Goal: Task Accomplishment & Management: Manage account settings

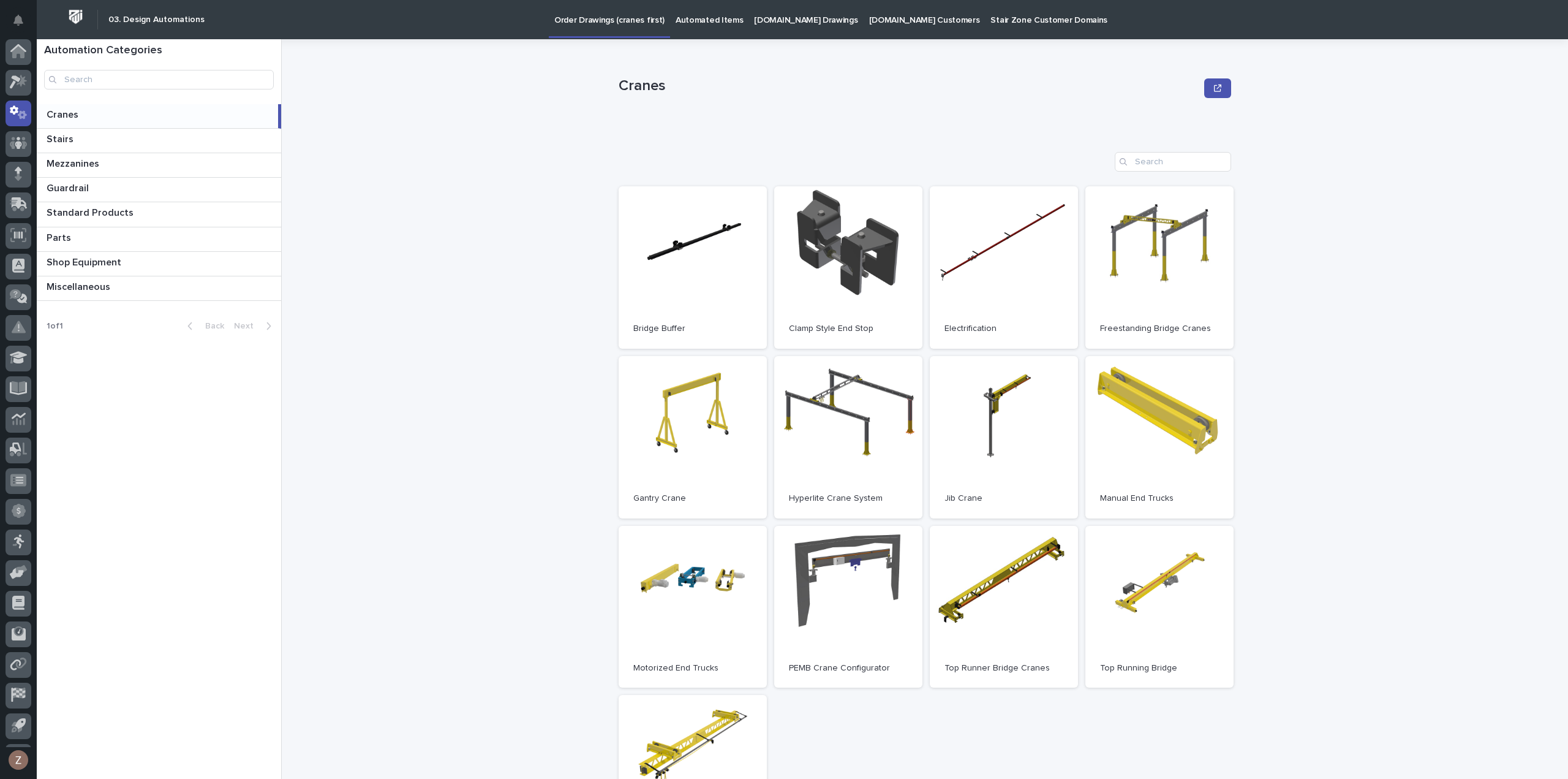
scroll to position [27, 0]
click at [12, 86] on icon at bounding box center [19, 85] width 18 height 14
click at [14, 54] on icon at bounding box center [15, 56] width 11 height 14
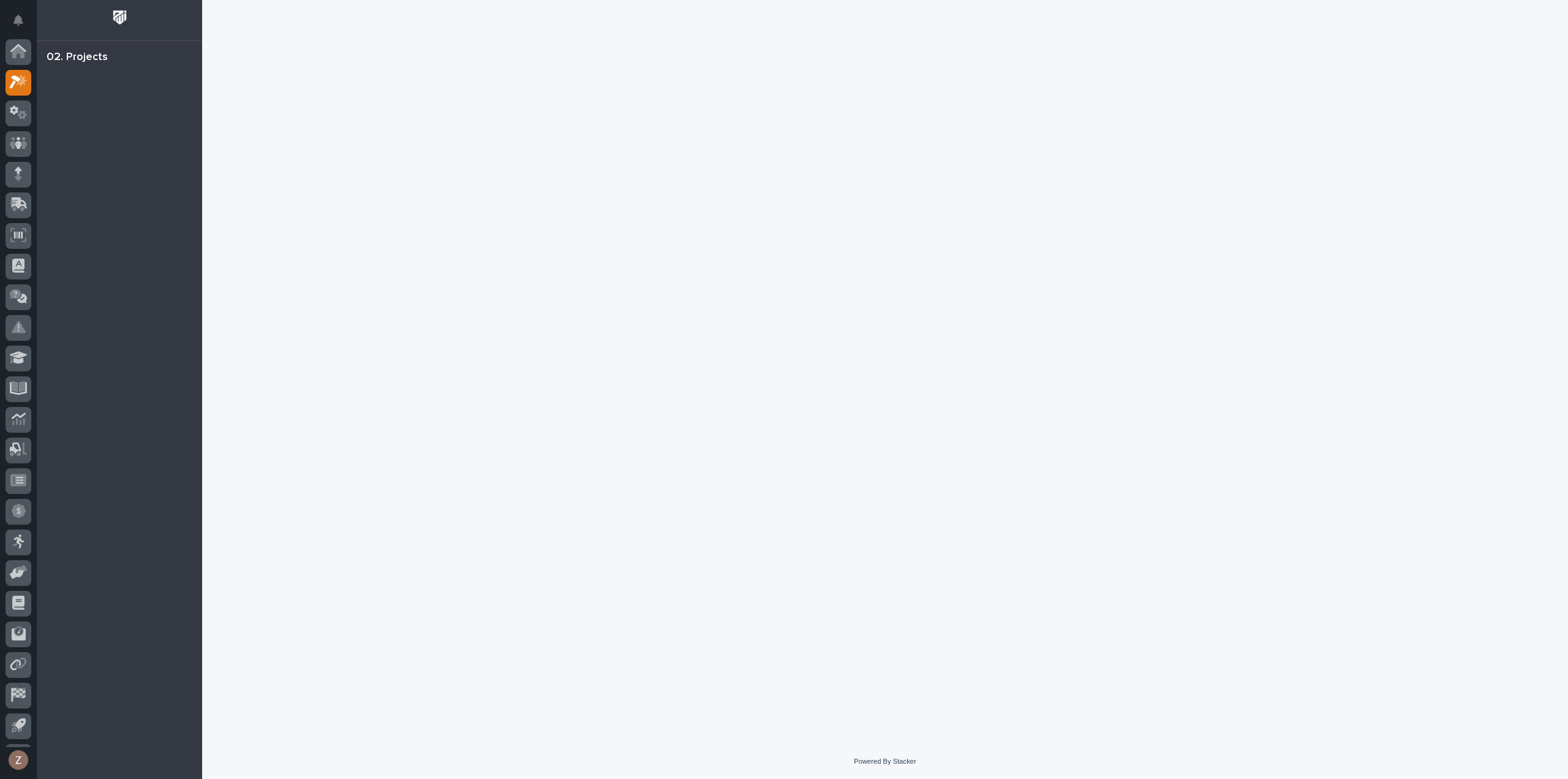
scroll to position [27, 0]
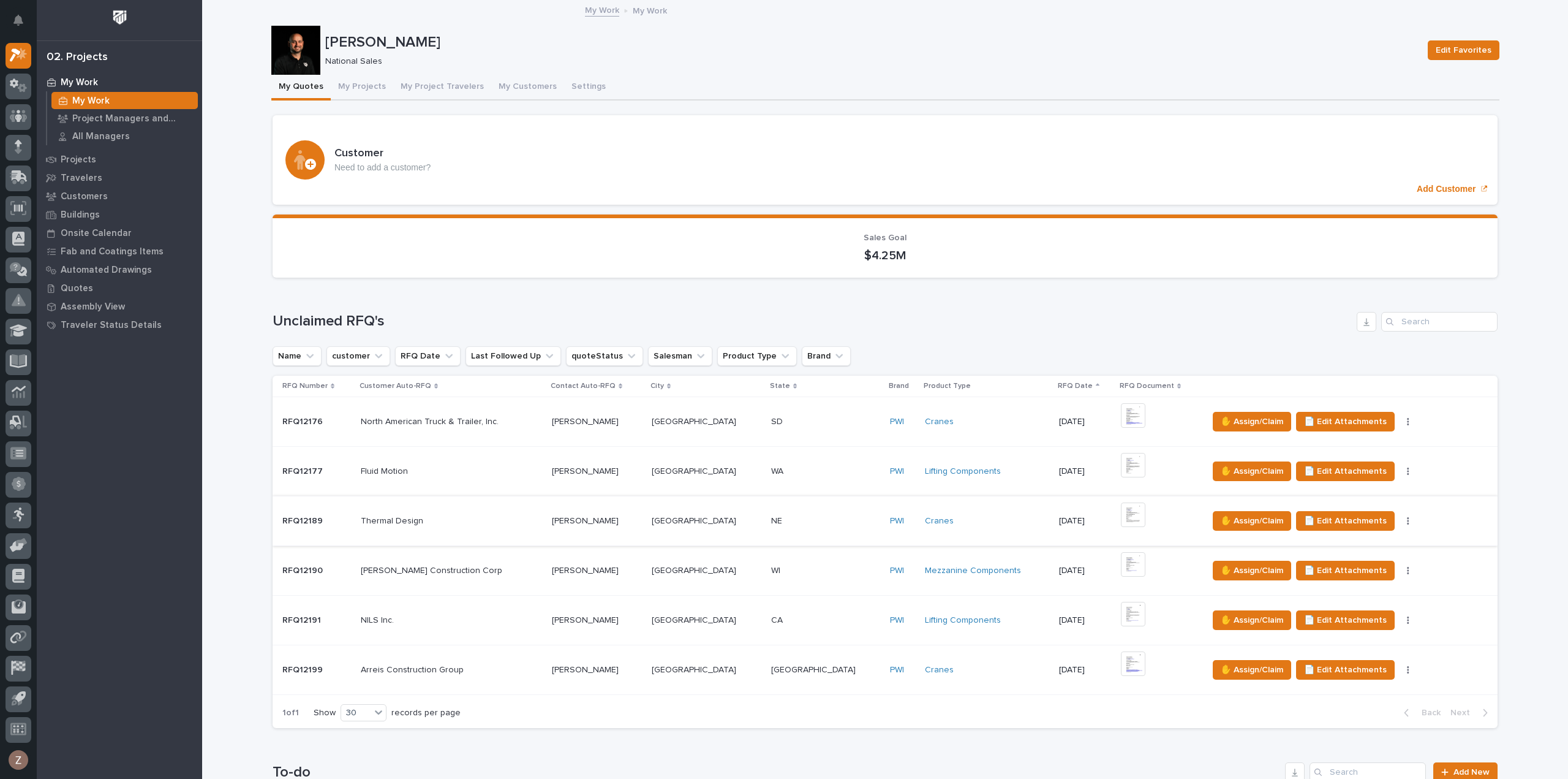
scroll to position [552, 0]
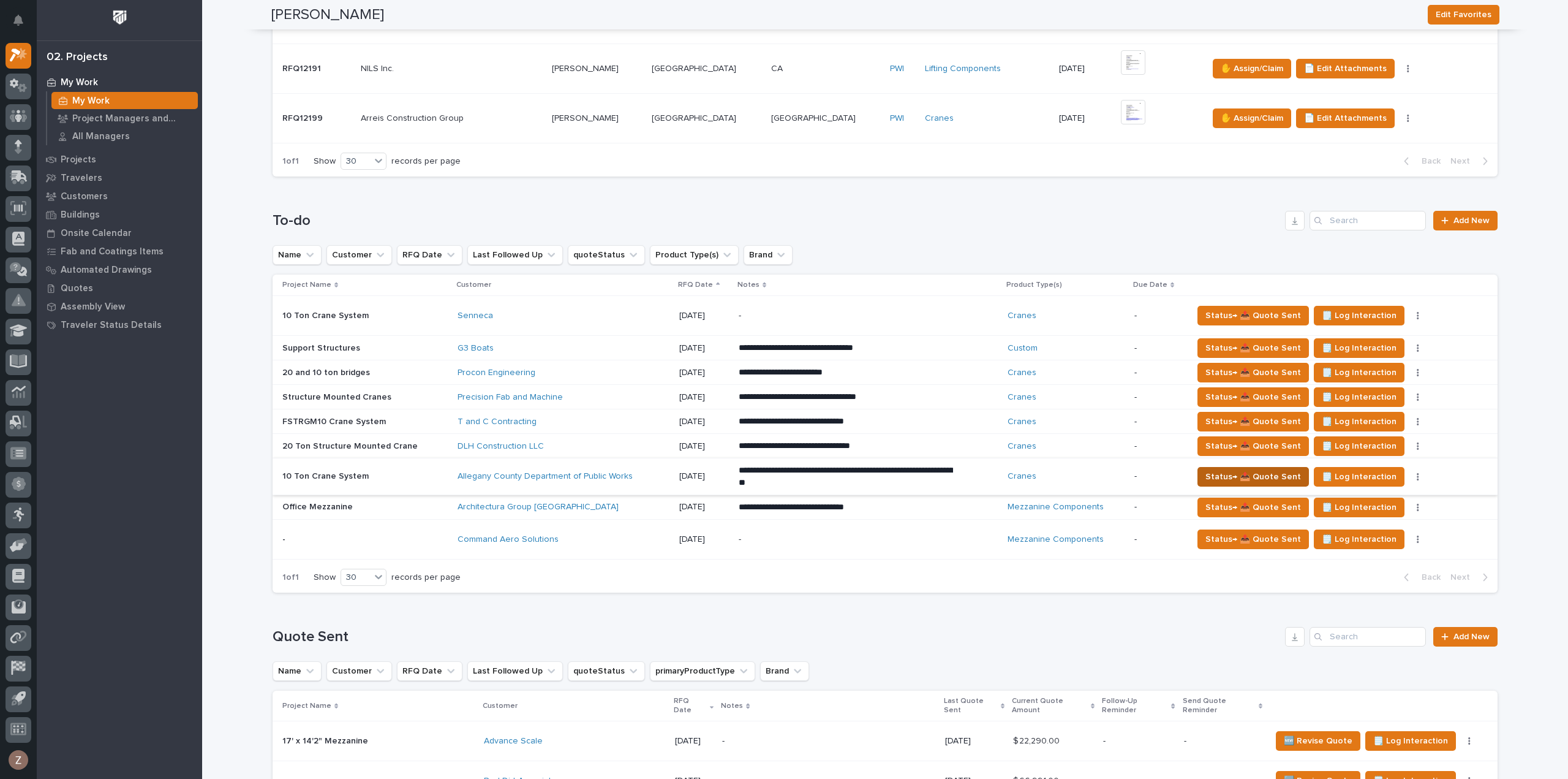
click at [1212, 474] on span "Status→ 📤 Quote Sent" at bounding box center [1253, 476] width 96 height 14
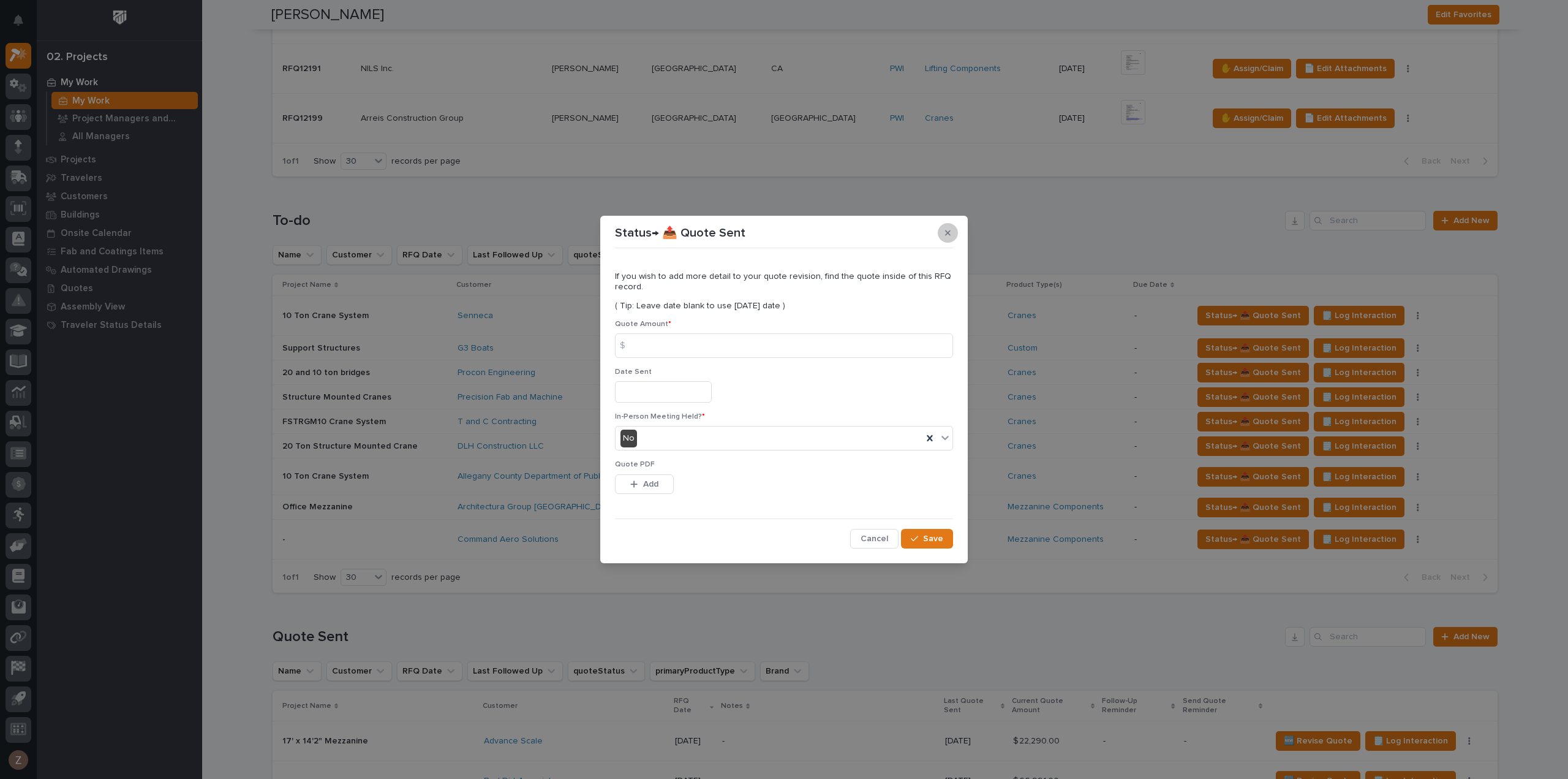
click at [946, 229] on button "button" at bounding box center [948, 233] width 20 height 19
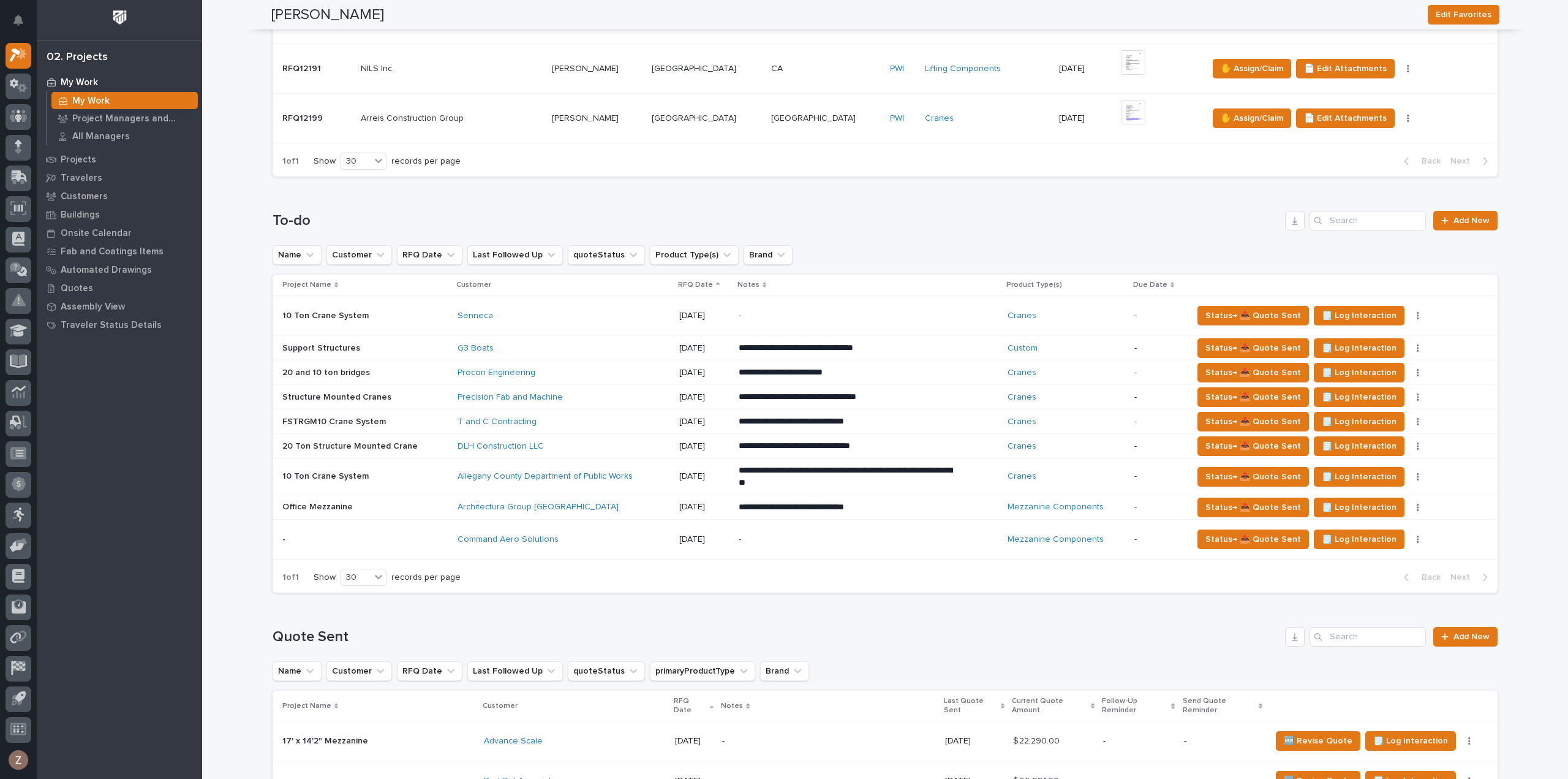
click at [831, 482] on p "**********" at bounding box center [846, 477] width 214 height 25
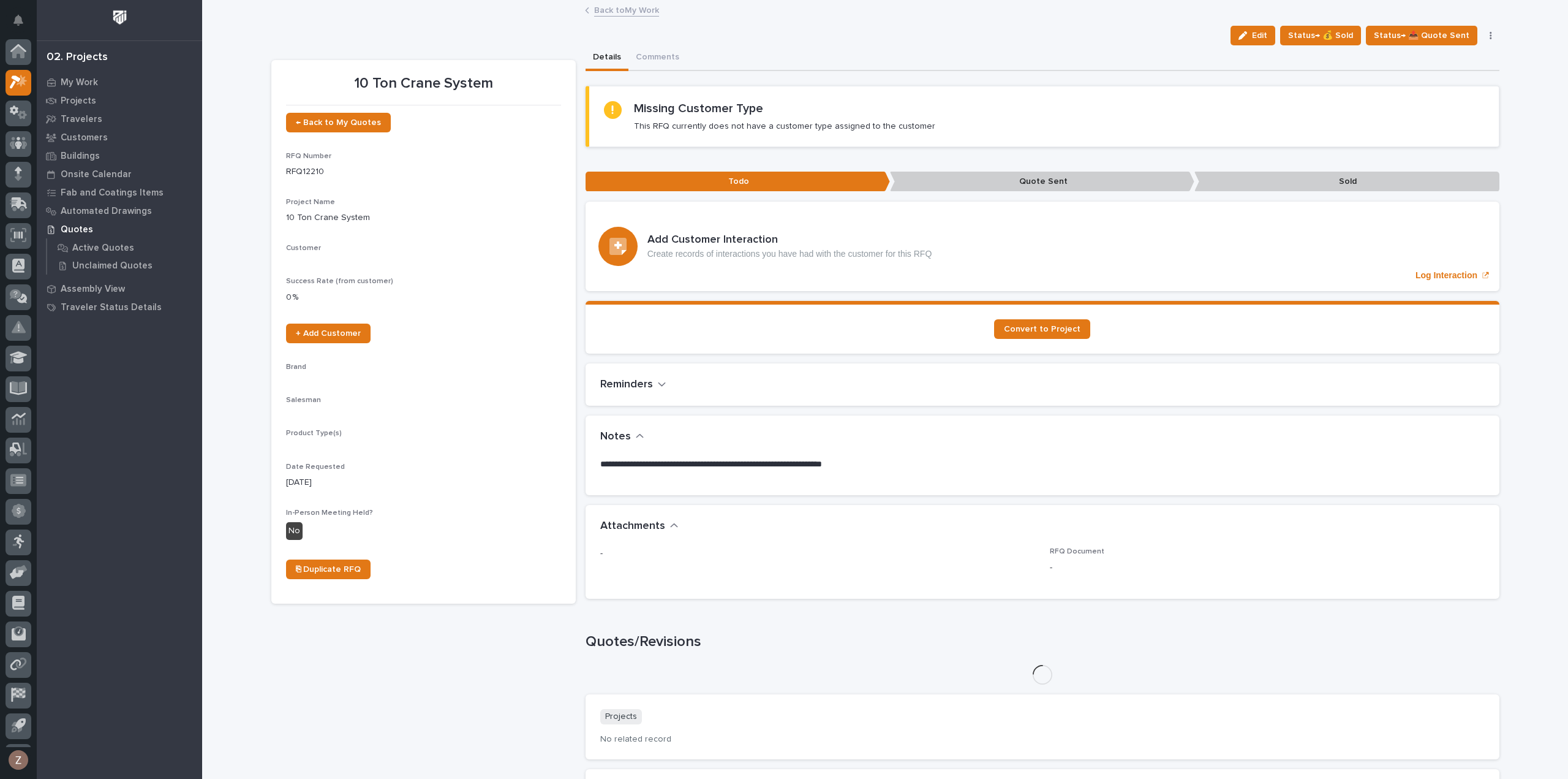
scroll to position [27, 0]
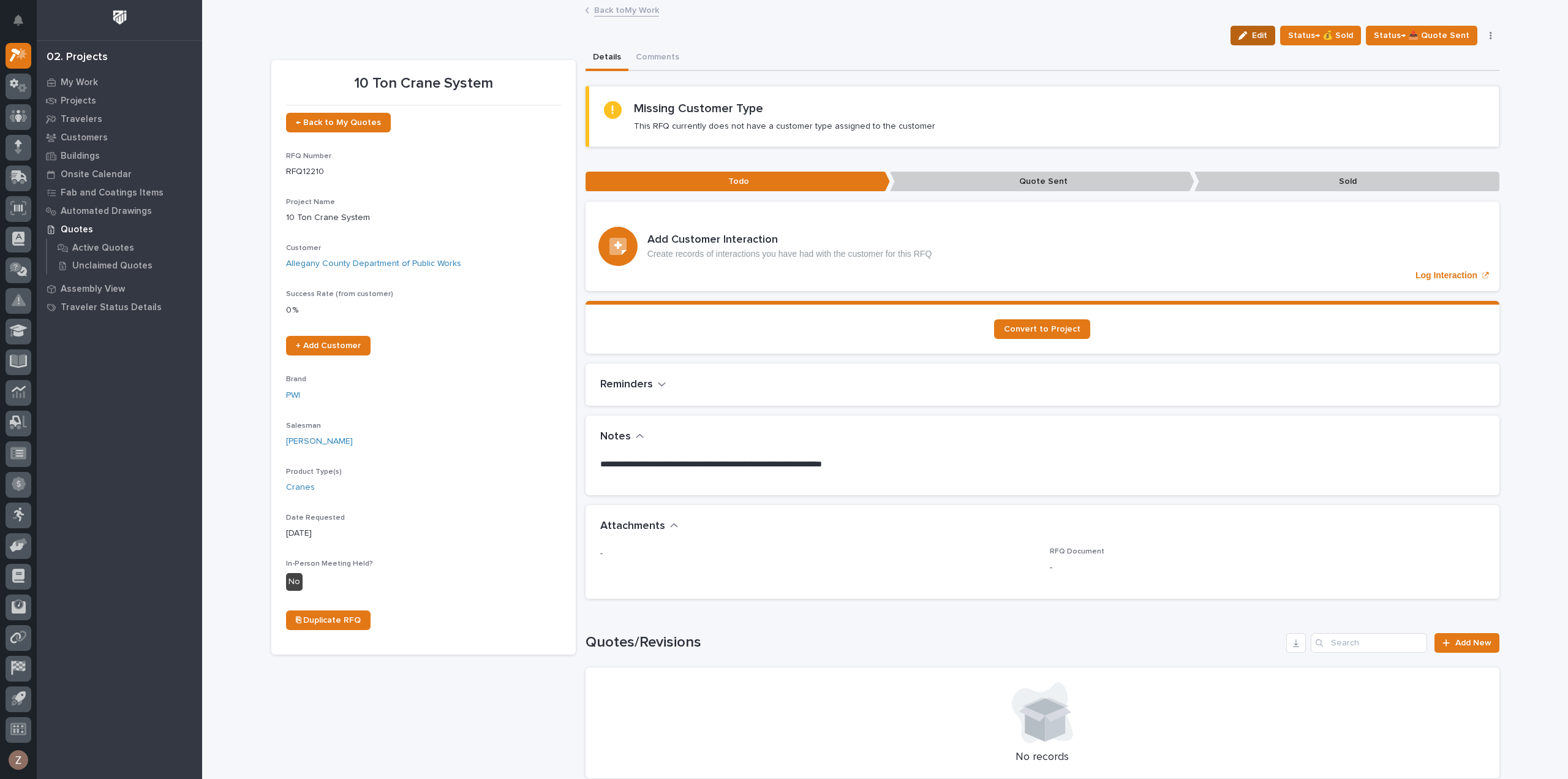
drag, startPoint x: 1267, startPoint y: 32, endPoint x: 1110, endPoint y: 219, distance: 244.2
click at [1267, 32] on span "Edit" at bounding box center [1260, 36] width 15 height 11
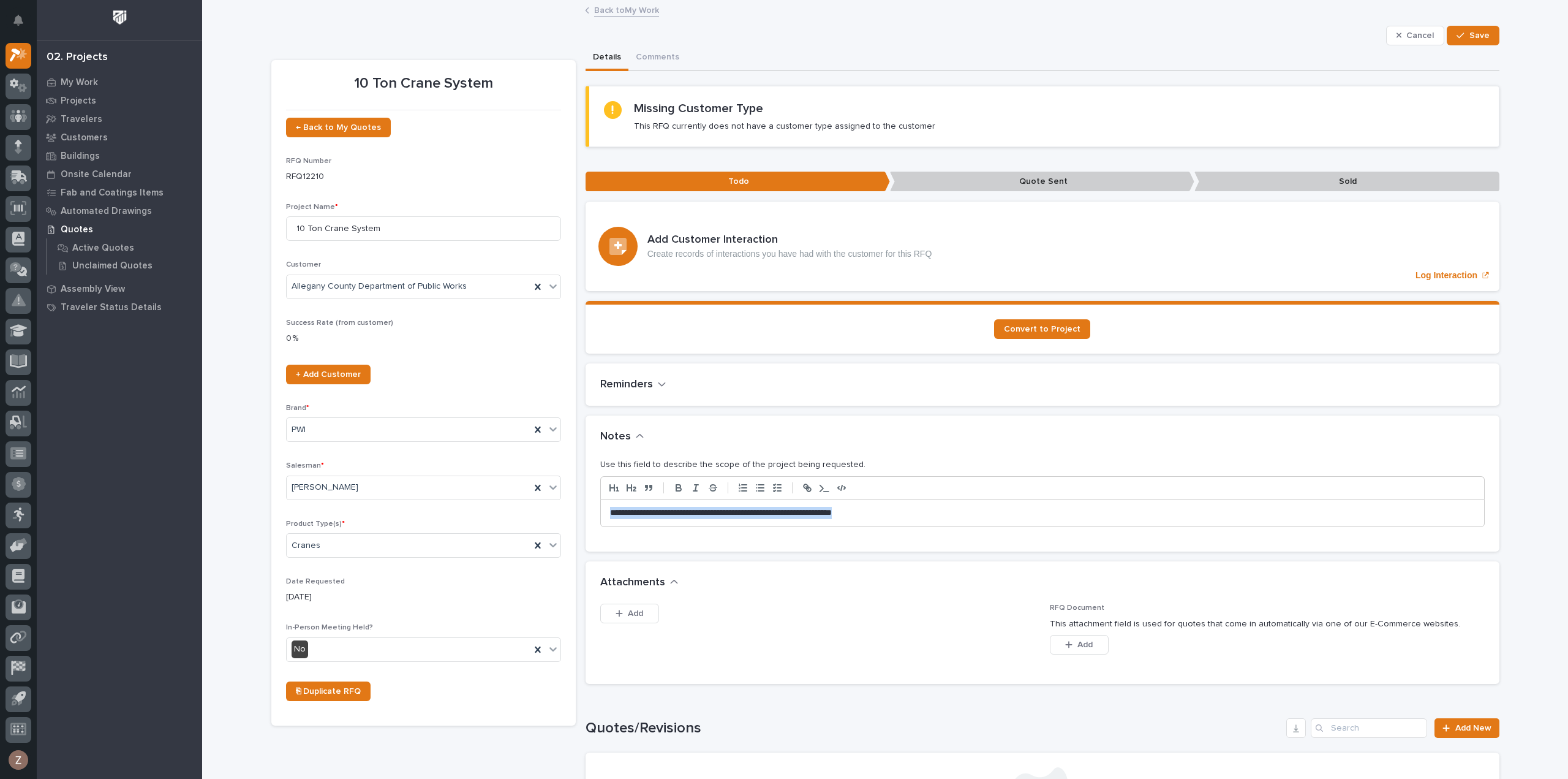
drag, startPoint x: 886, startPoint y: 509, endPoint x: 251, endPoint y: 427, distance: 640.3
click at [251, 427] on div "Loading... Saving… Loading... Saving… 10 Ton Crane System Cancel Save Cancel Sa…" at bounding box center [885, 543] width 1366 height 1082
click at [1458, 30] on button "Save" at bounding box center [1473, 35] width 52 height 19
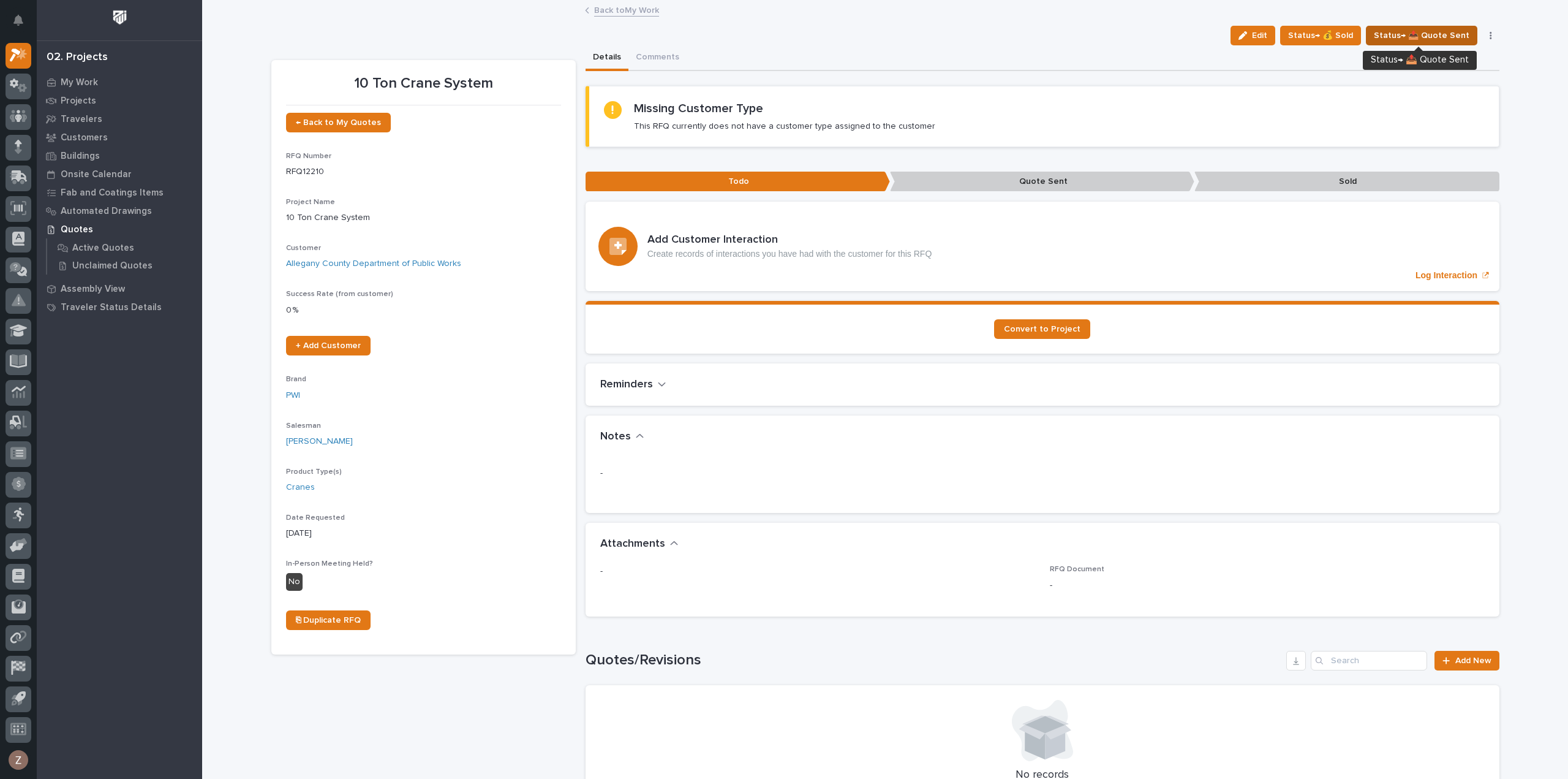
click at [1449, 34] on span "Status→ 📤 Quote Sent" at bounding box center [1422, 35] width 96 height 14
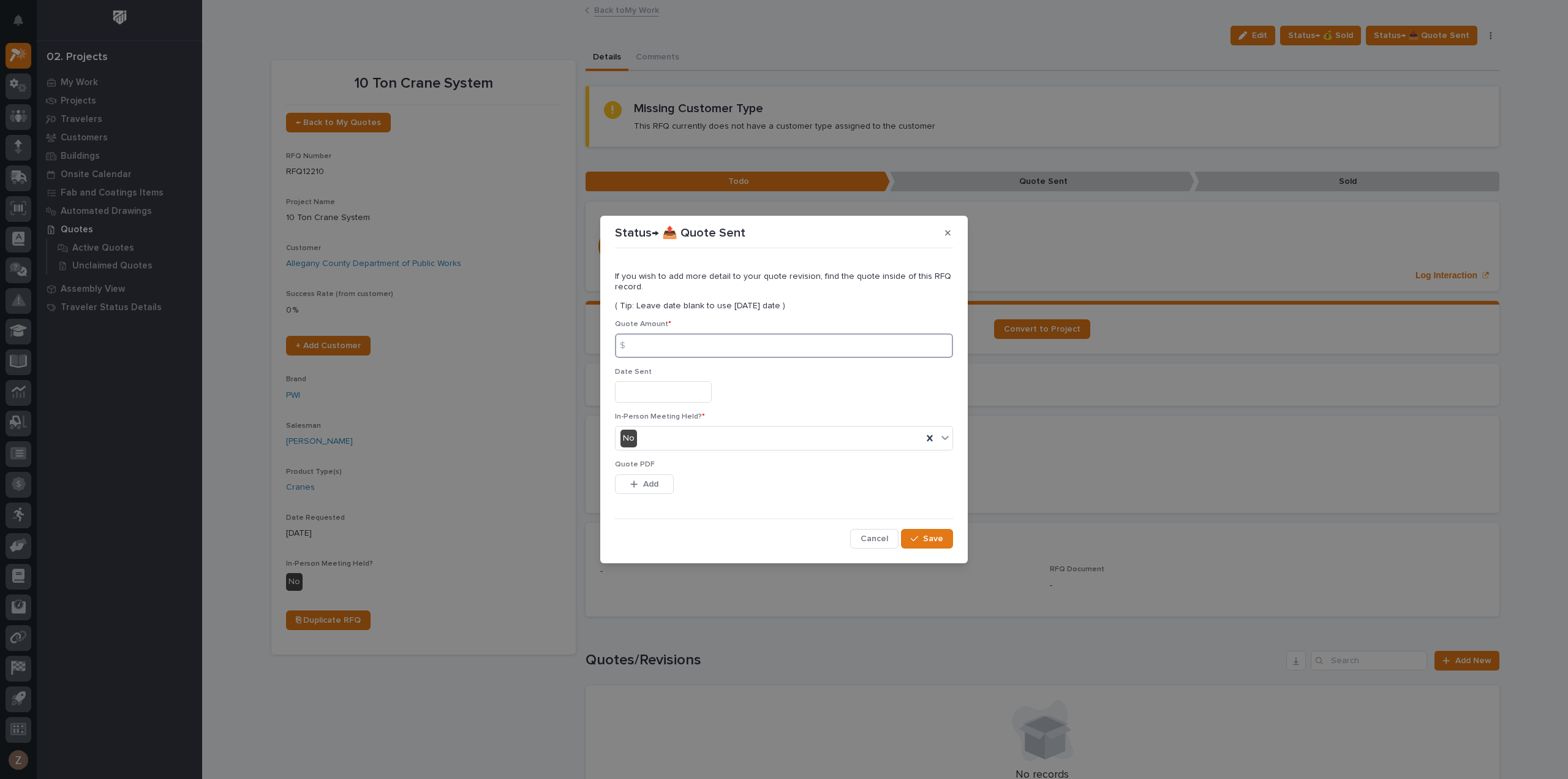
click at [708, 338] on input at bounding box center [784, 345] width 338 height 25
type input "84015"
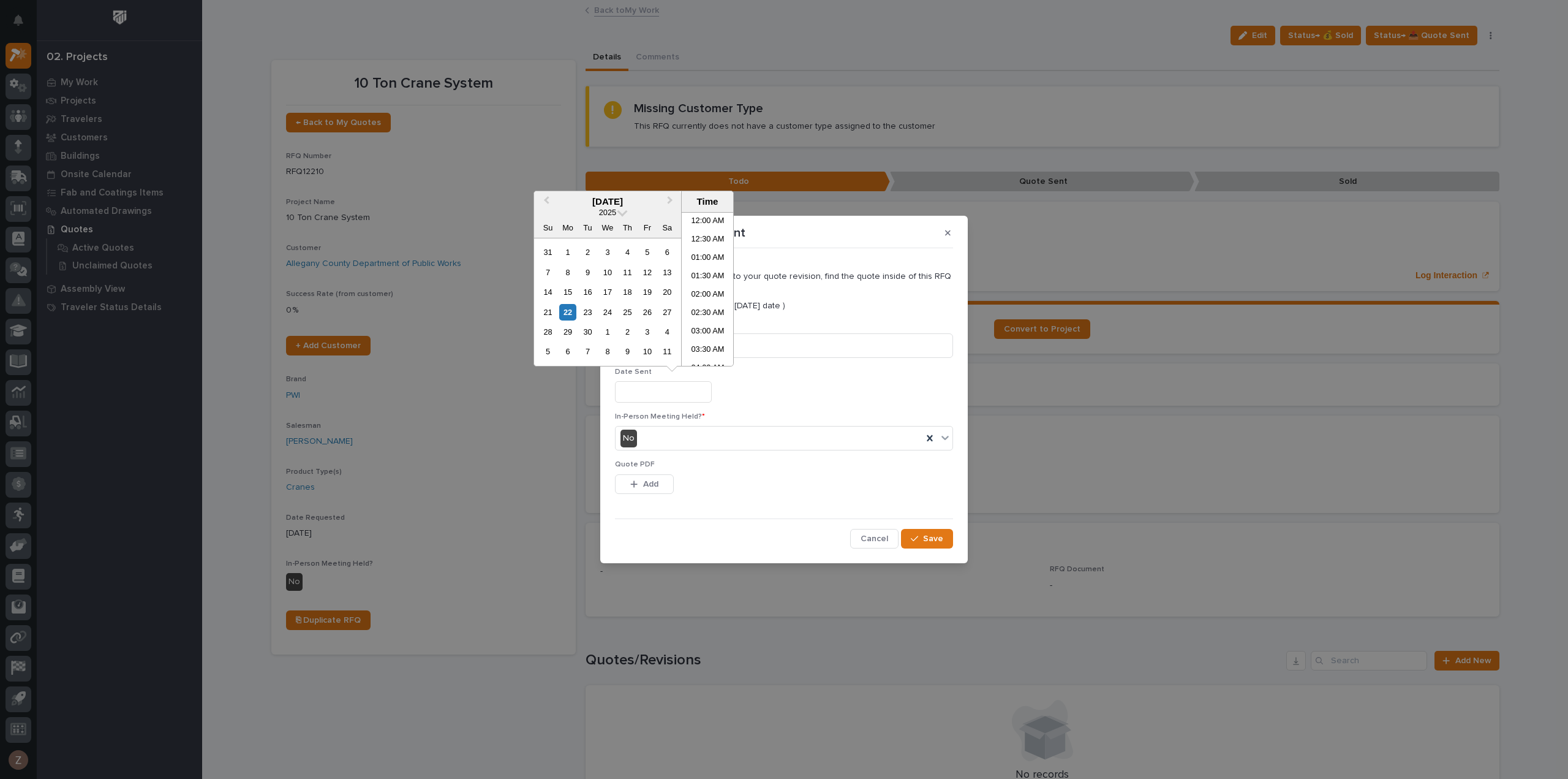
click at [671, 387] on input "text" at bounding box center [663, 392] width 96 height 21
click at [701, 285] on li "03:00 PM" at bounding box center [708, 289] width 52 height 19
type input "**********"
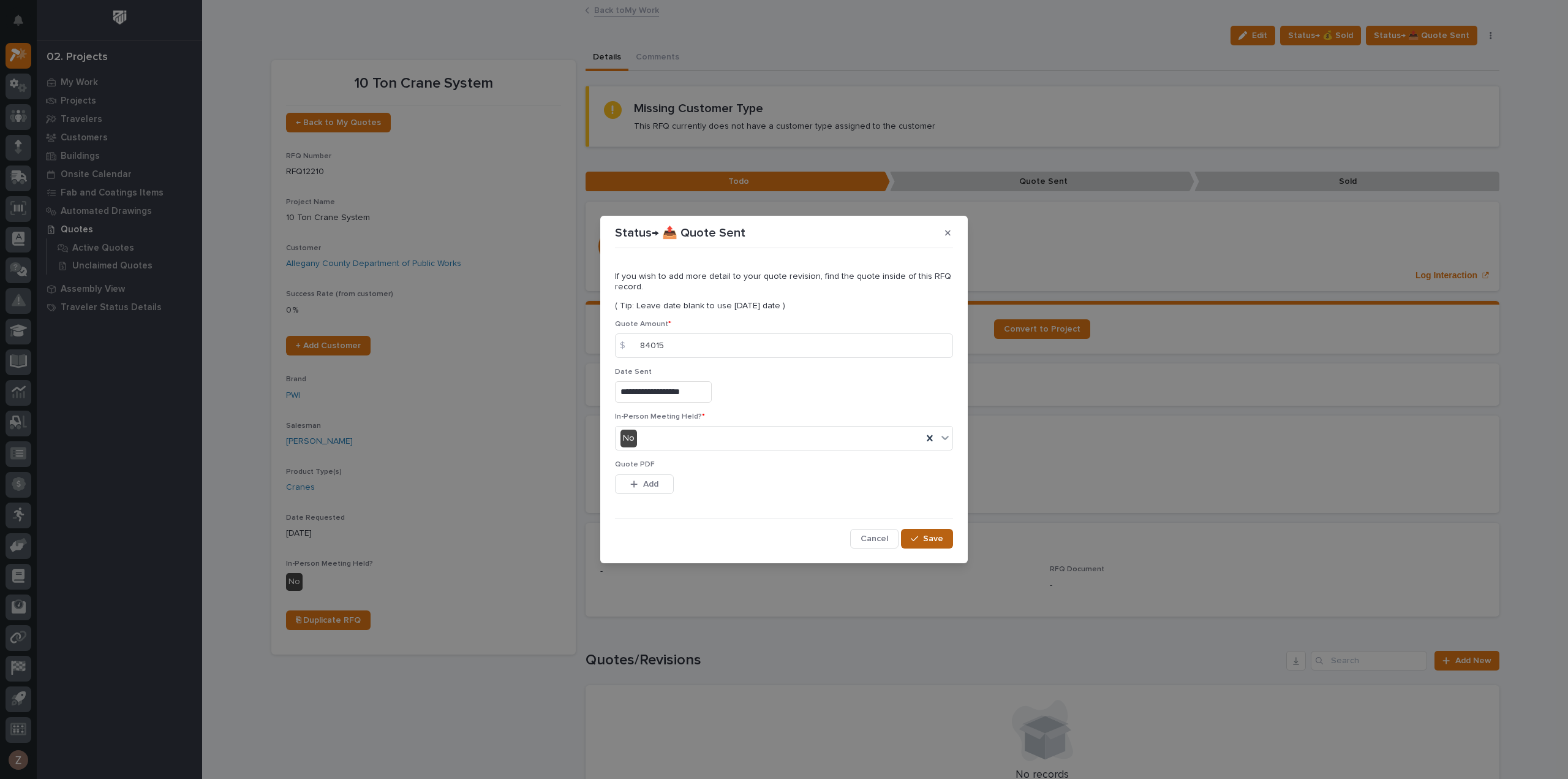
click at [941, 536] on span "Save" at bounding box center [933, 538] width 20 height 11
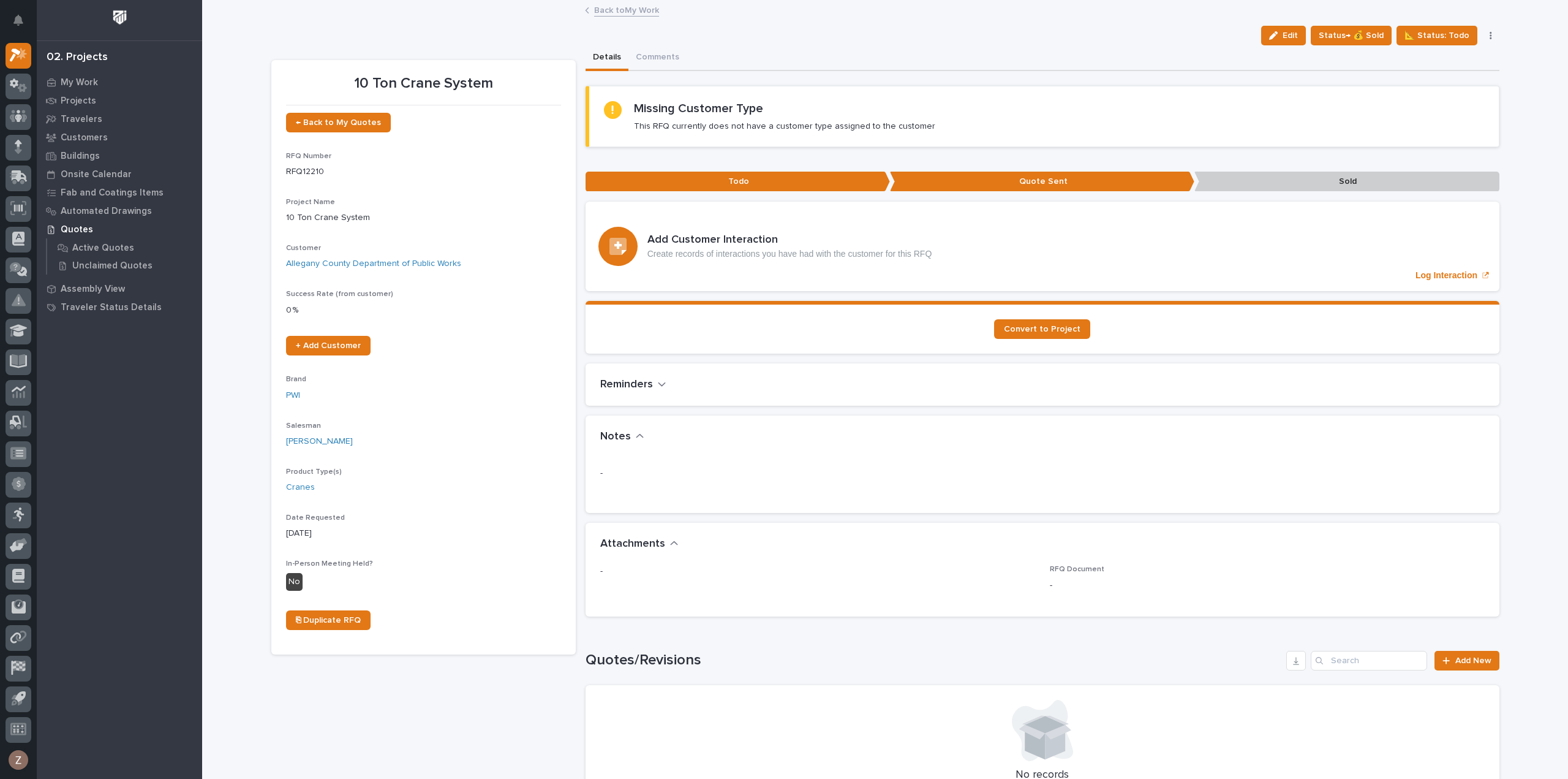
click at [615, 12] on link "Back to My Work" at bounding box center [627, 10] width 65 height 14
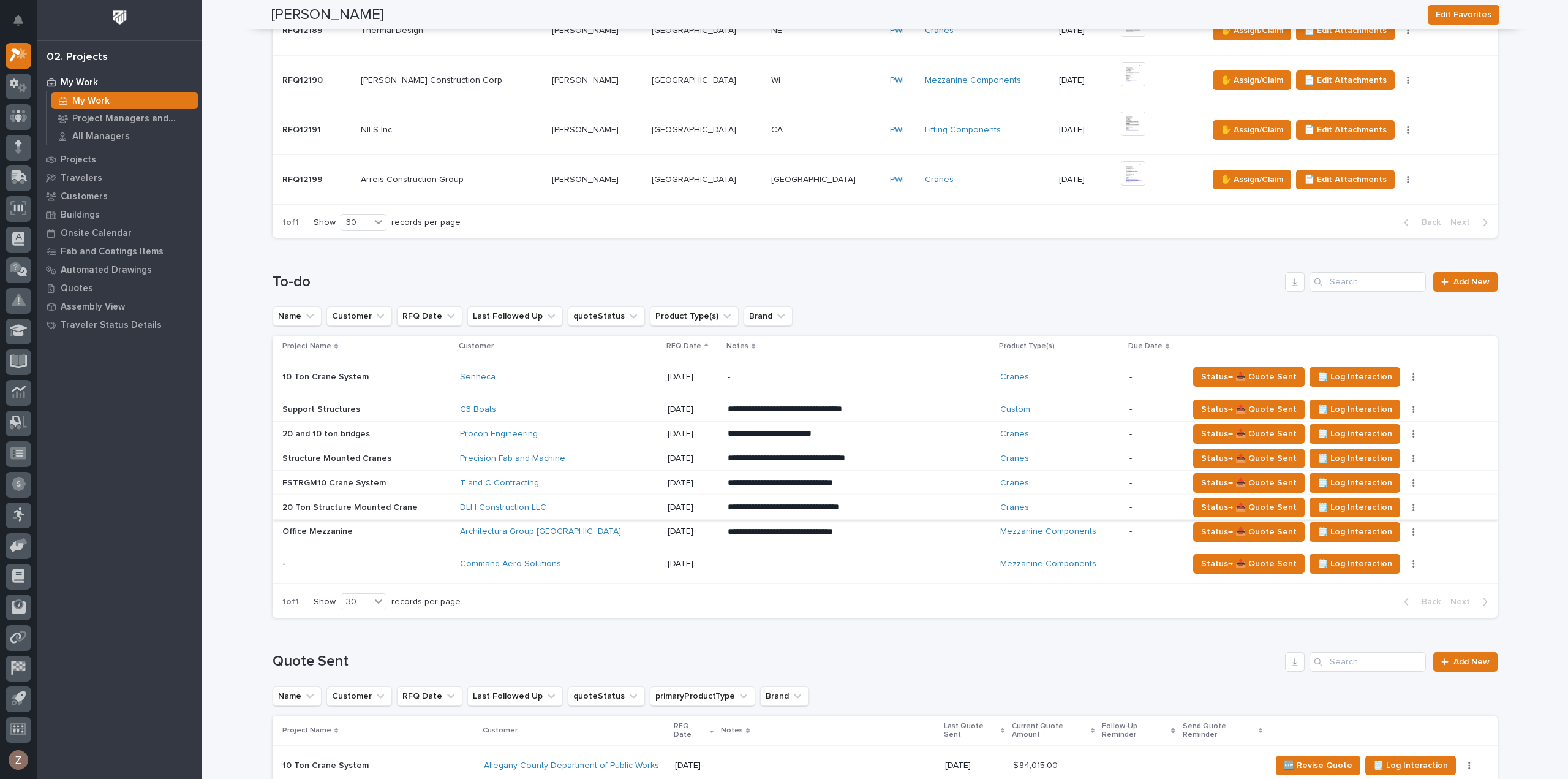
scroll to position [367, 0]
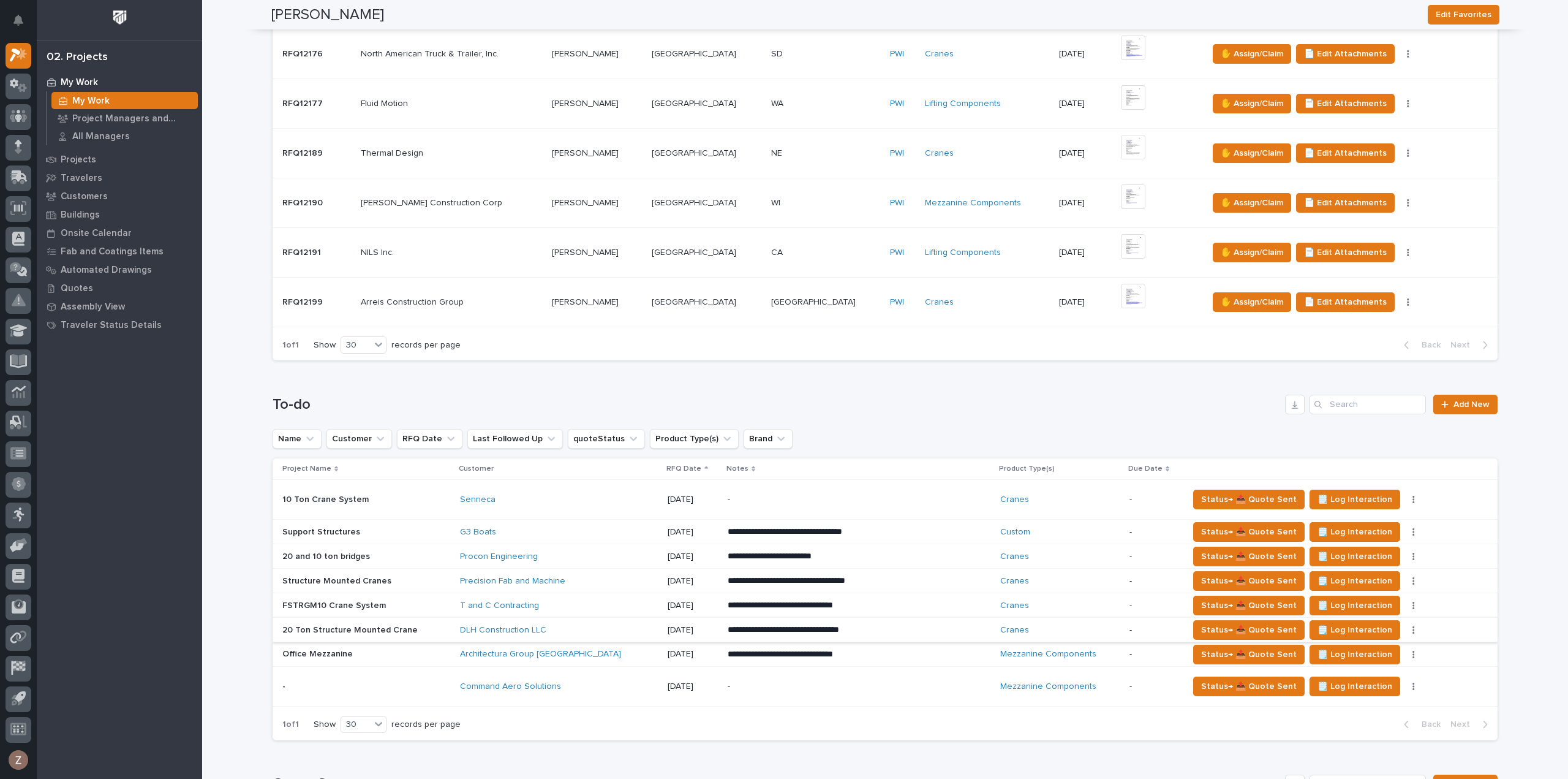
click at [1405, 628] on button "button" at bounding box center [1414, 629] width 17 height 8
click at [1347, 654] on span "Status→ ❌ PWI Declined" at bounding box center [1323, 653] width 96 height 14
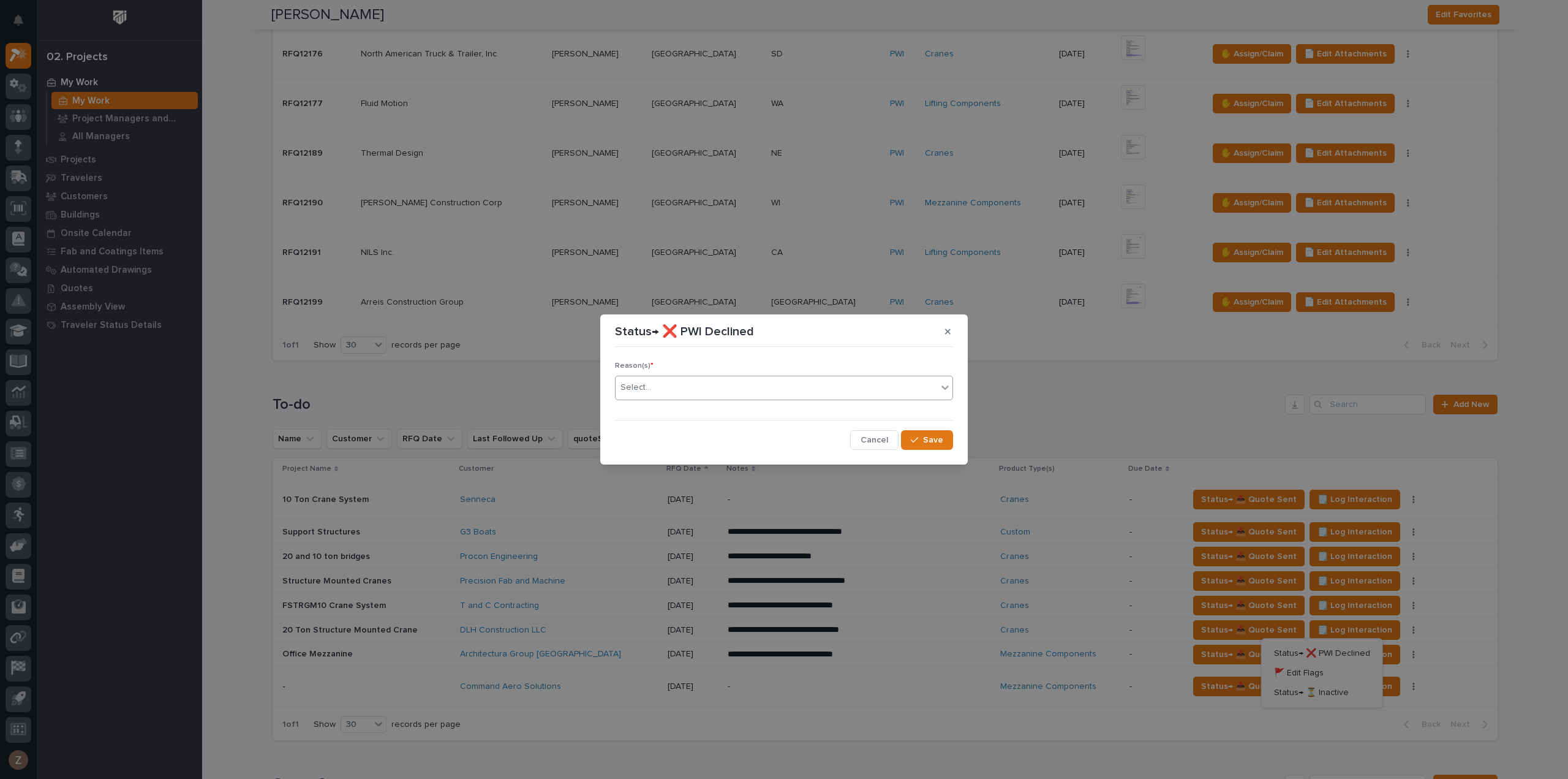
click at [734, 386] on div "Select..." at bounding box center [776, 387] width 322 height 20
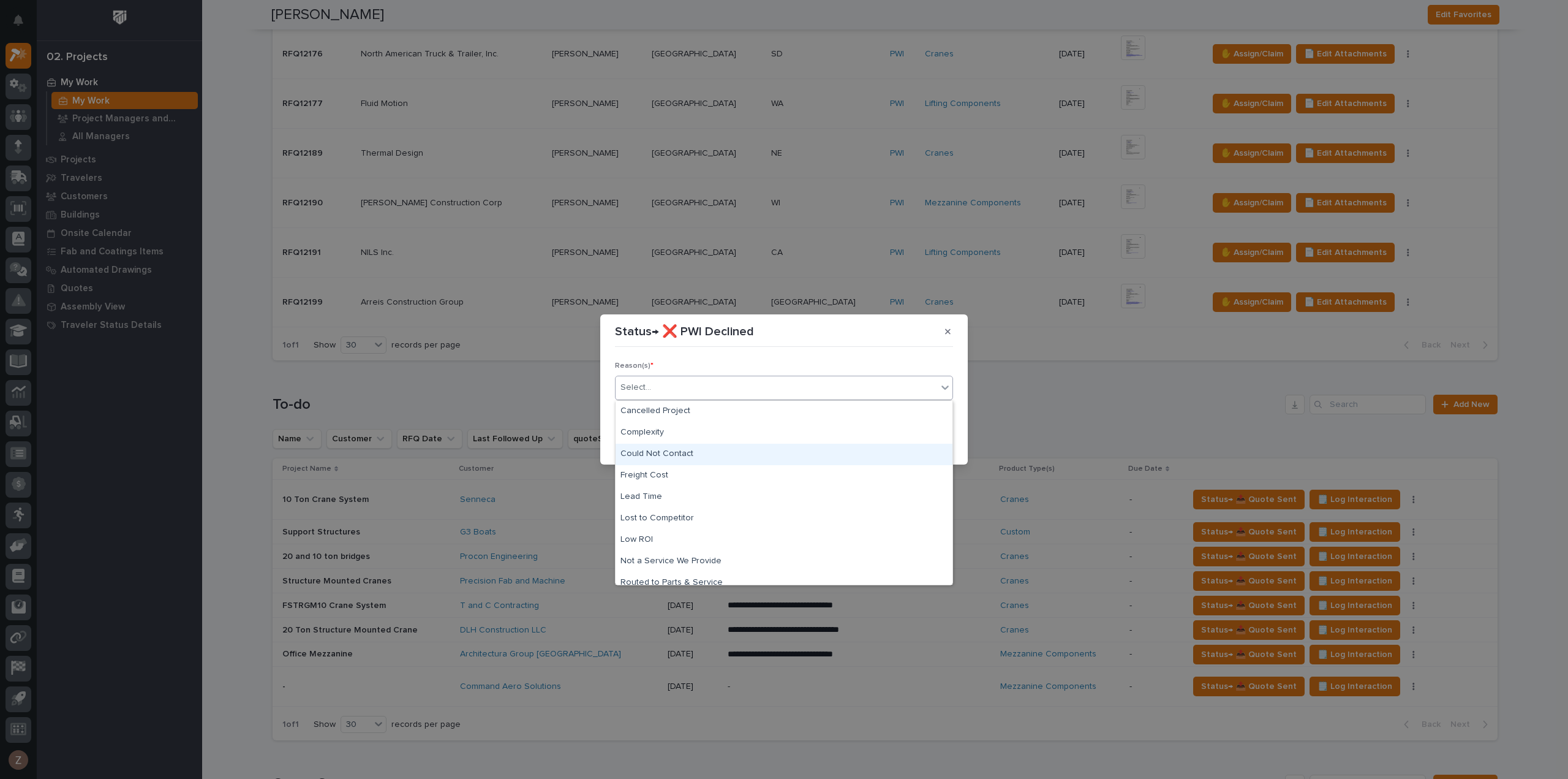
click at [715, 452] on div "Could Not Contact" at bounding box center [784, 454] width 337 height 21
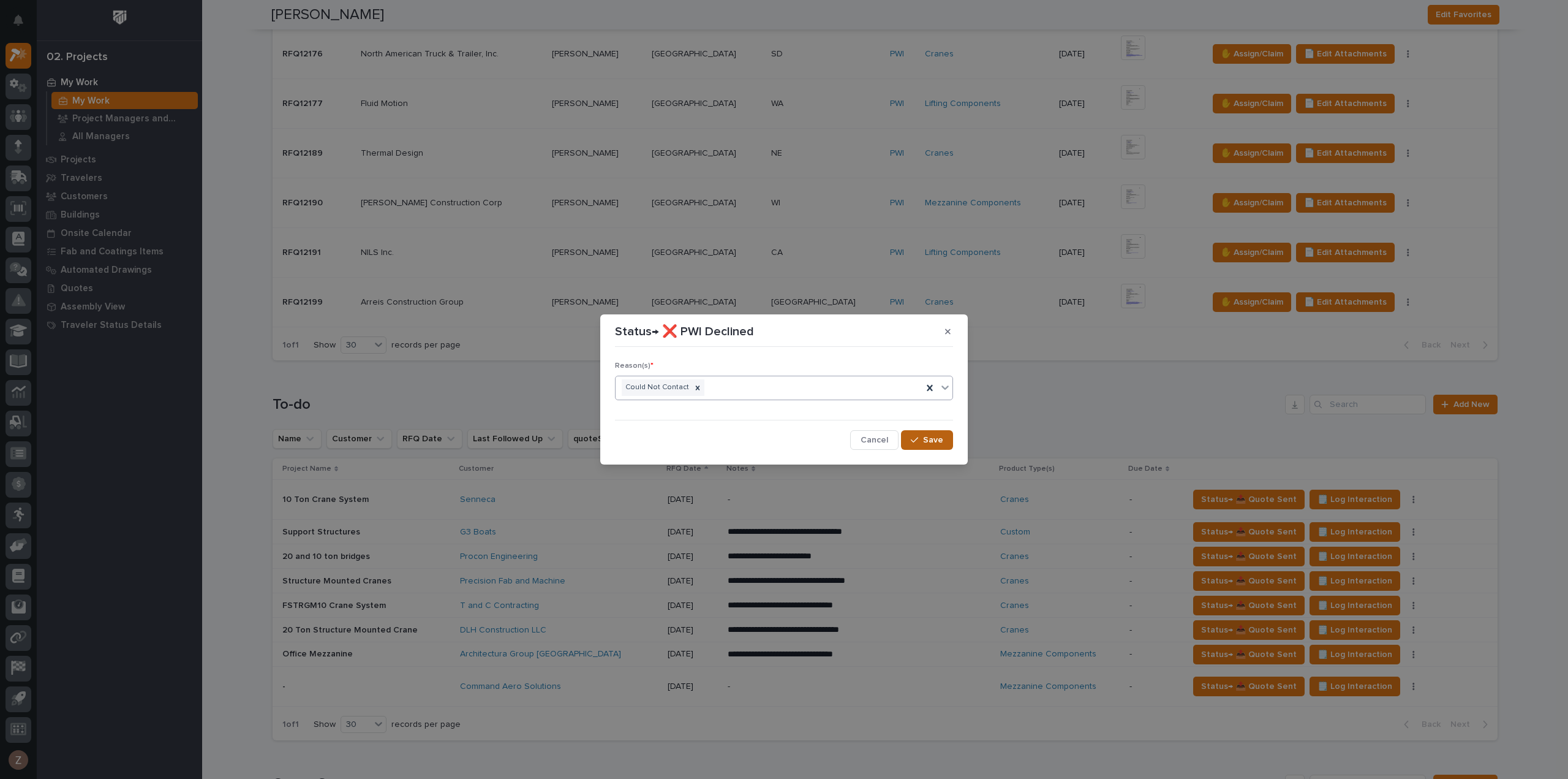
click at [922, 438] on div "button" at bounding box center [917, 440] width 12 height 8
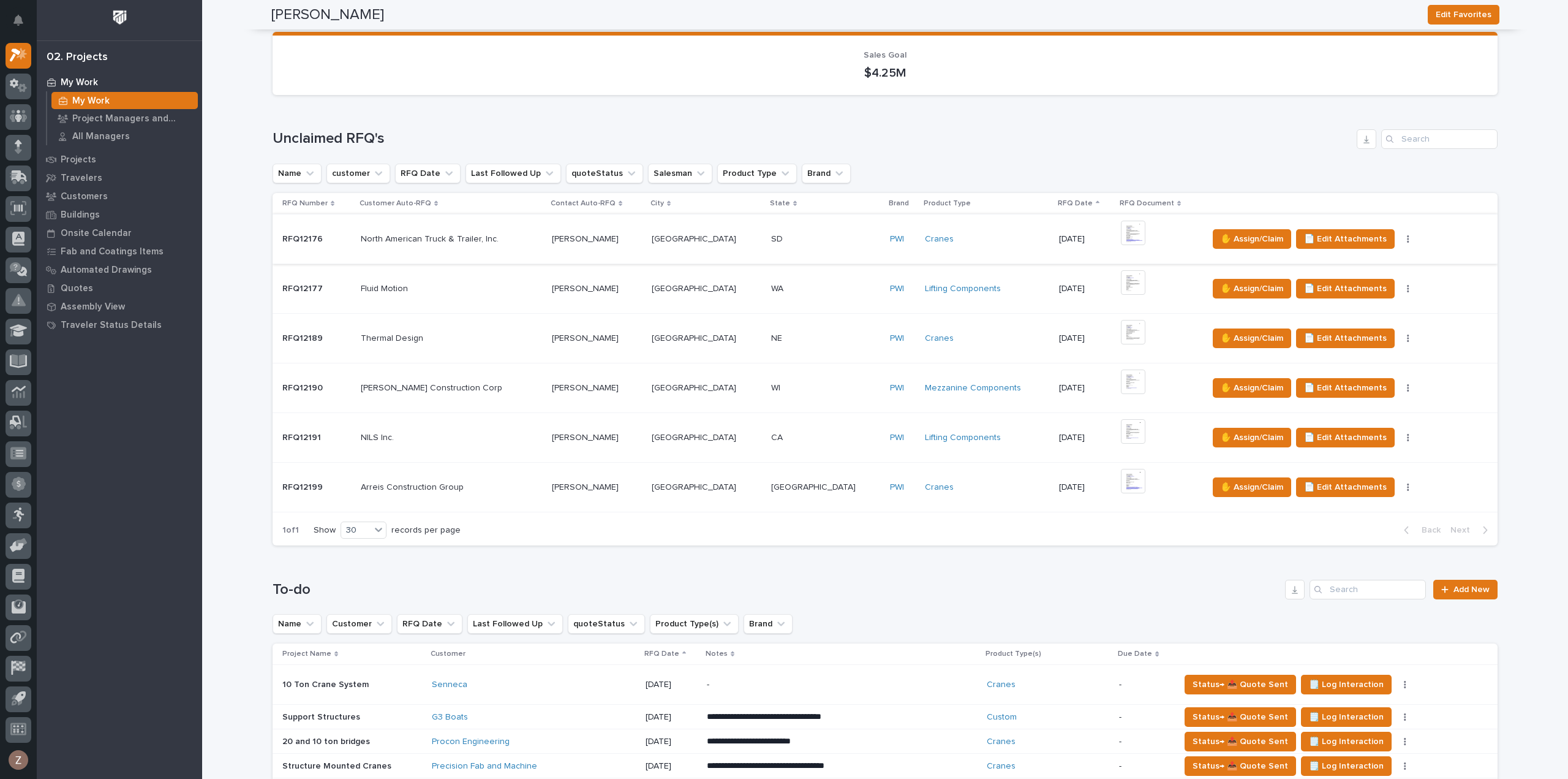
scroll to position [0, 0]
